Goal: Task Accomplishment & Management: Use online tool/utility

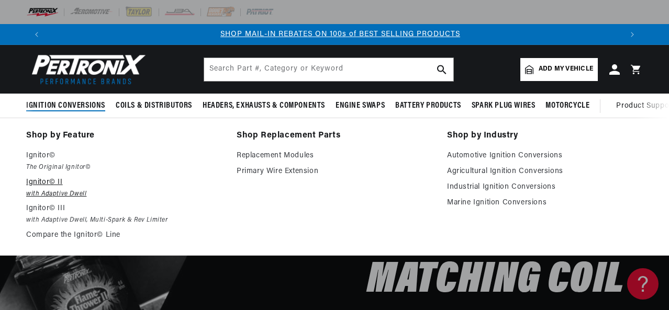
click at [54, 179] on p "Ignitor© II" at bounding box center [124, 182] width 196 height 13
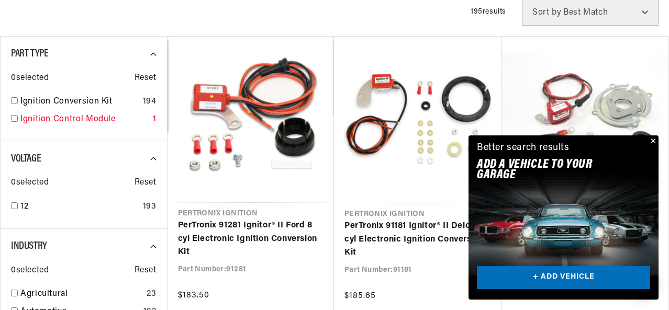
scroll to position [366, 0]
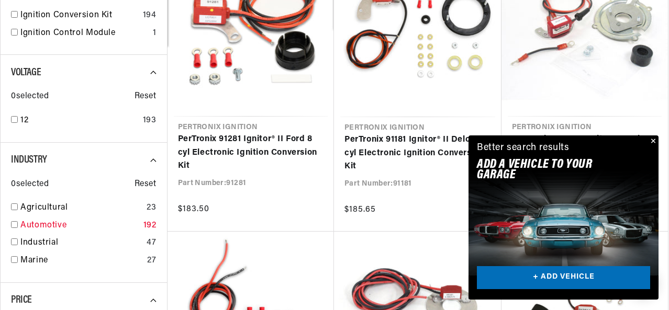
click at [52, 224] on link "Automotive" at bounding box center [79, 226] width 119 height 14
click at [14, 224] on div "Automotive 192" at bounding box center [83, 228] width 145 height 18
checkbox input "true"
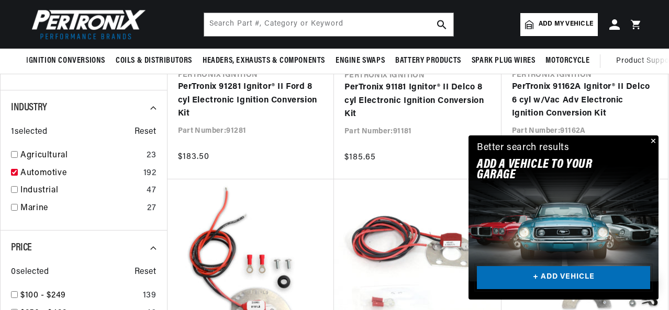
click at [579, 279] on link "+ ADD VEHICLE" at bounding box center [563, 278] width 173 height 24
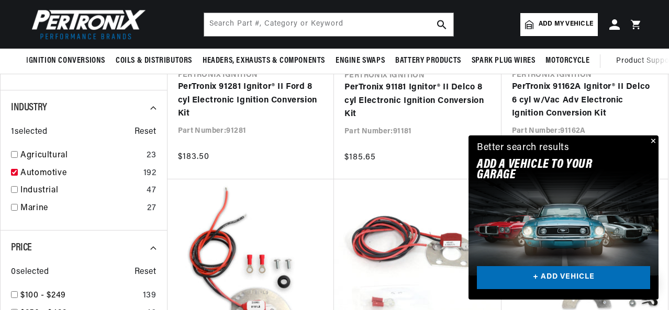
click at [655, 139] on button "Close" at bounding box center [652, 141] width 13 height 13
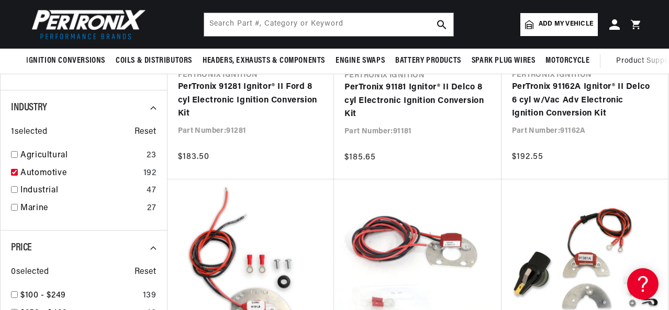
click at [565, 30] on link "Add my vehicle" at bounding box center [558, 24] width 77 height 23
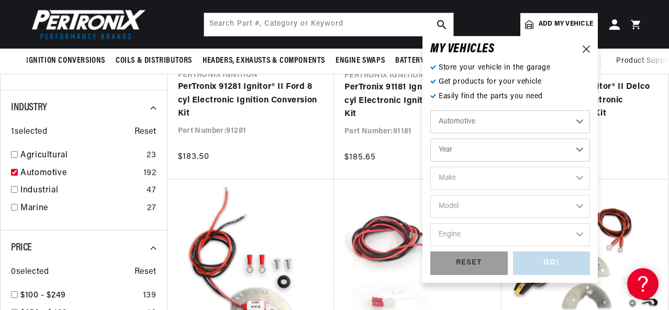
click at [516, 154] on select "Year [DATE] 2021 2020 2019 2018 2017 2016 2015 2014 2013 2012 2011 2010 2009 20…" at bounding box center [510, 150] width 160 height 23
select select "1967"
click at [430, 139] on select "Year [DATE] 2021 2020 2019 2018 2017 2016 2015 2014 2013 2012 2011 2010 2009 20…" at bounding box center [510, 150] width 160 height 23
select select "1967"
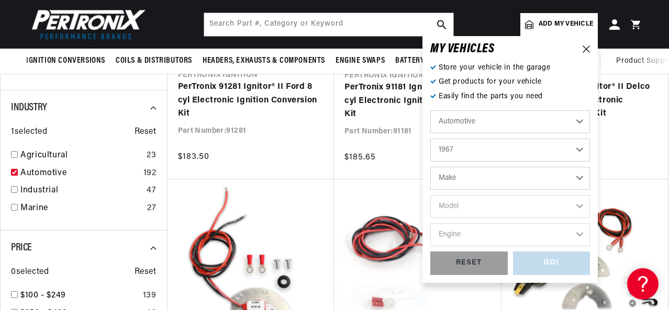
click at [533, 182] on select "Make Alfa Romeo American Motors Aston [PERSON_NAME][GEOGRAPHIC_DATA] [PERSON_NA…" at bounding box center [510, 178] width 160 height 23
select select "Chevrolet"
click at [430, 167] on select "Make Alfa Romeo American Motors Aston [PERSON_NAME][GEOGRAPHIC_DATA] [PERSON_NA…" at bounding box center [510, 178] width 160 height 23
select select "Chevrolet"
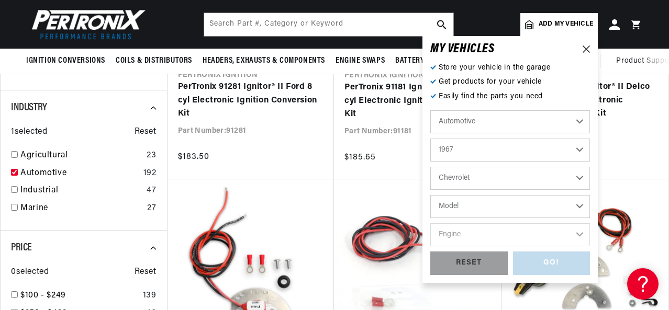
click at [548, 205] on select "Model [GEOGRAPHIC_DATA] [GEOGRAPHIC_DATA] C10 Pickup C10 Suburban C20 Pickup C2…" at bounding box center [510, 206] width 160 height 23
select select "Corvette"
click at [430, 195] on select "Model [GEOGRAPHIC_DATA] [GEOGRAPHIC_DATA] C10 Pickup C10 Suburban C20 Pickup C2…" at bounding box center [510, 206] width 160 height 23
select select "Corvette"
click at [550, 236] on select "Engine 7.4L 283cid / 4.6L 327cid / 5.3L 327cid / 5.4L 350cid / 5.7L 396cid / 6.…" at bounding box center [510, 234] width 160 height 23
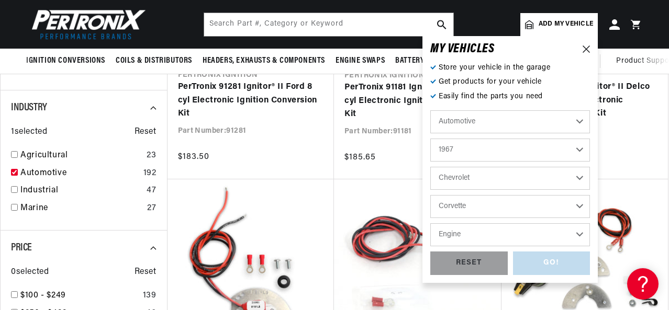
select select "427cid-7.0L"
click at [430, 223] on select "Engine 7.4L 283cid / 4.6L 327cid / 5.3L 327cid / 5.4L 350cid / 5.7L 396cid / 6.…" at bounding box center [510, 234] width 160 height 23
select select "427cid-7.0L"
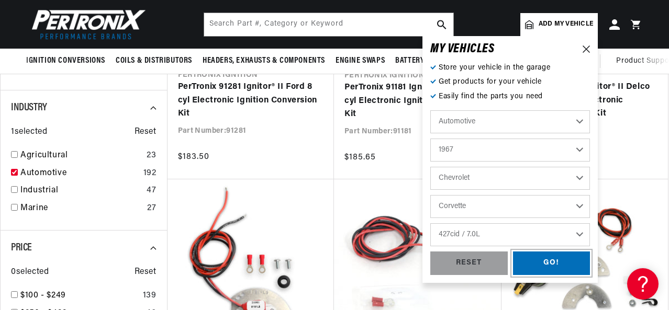
click at [556, 262] on div "GO!" at bounding box center [551, 264] width 77 height 24
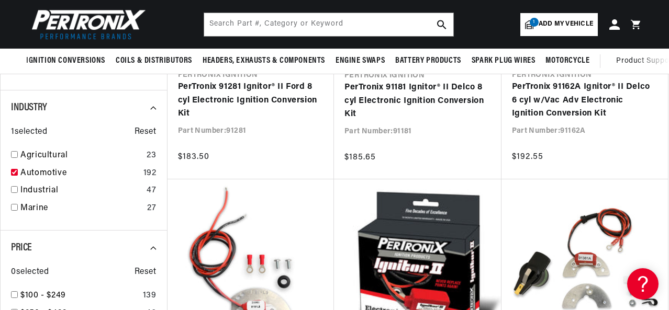
scroll to position [0, 0]
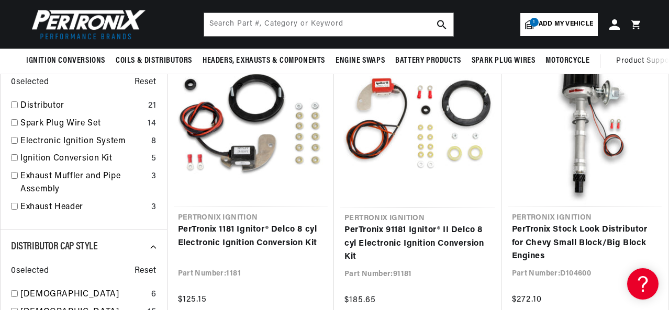
scroll to position [0, 1094]
